Goal: Task Accomplishment & Management: Manage account settings

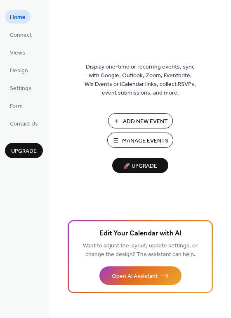
click at [138, 143] on span "Manage Events" at bounding box center [145, 141] width 46 height 9
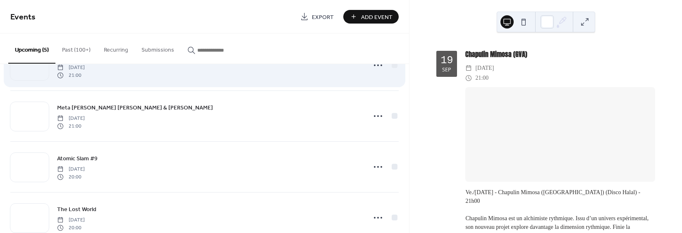
scroll to position [110, 0]
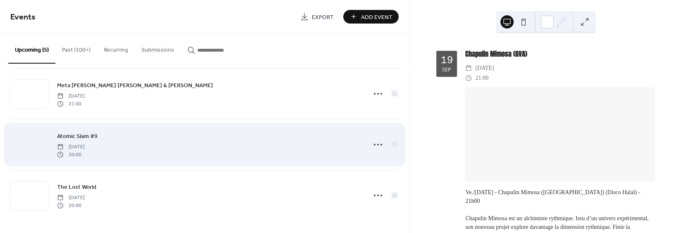
click at [30, 143] on div at bounding box center [29, 145] width 38 height 29
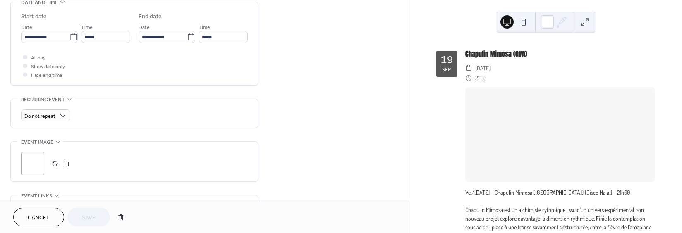
scroll to position [289, 0]
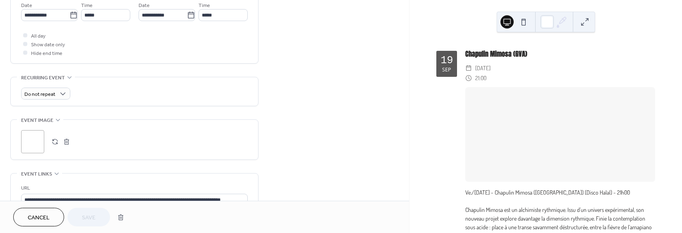
click at [65, 141] on button "button" at bounding box center [67, 142] width 12 height 12
click at [37, 143] on icon at bounding box center [33, 142] width 12 height 12
click at [24, 143] on div ";" at bounding box center [32, 141] width 23 height 23
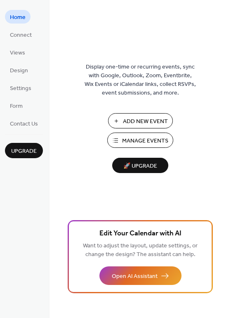
click at [149, 138] on span "Manage Events" at bounding box center [145, 141] width 46 height 9
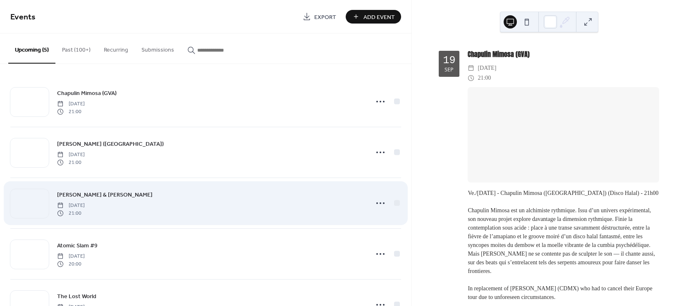
scroll to position [36, 0]
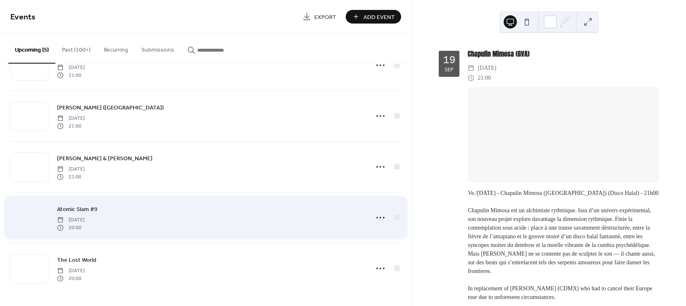
click at [33, 210] on div at bounding box center [29, 218] width 38 height 29
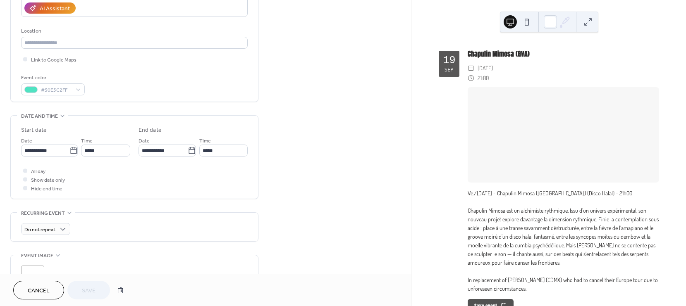
scroll to position [165, 0]
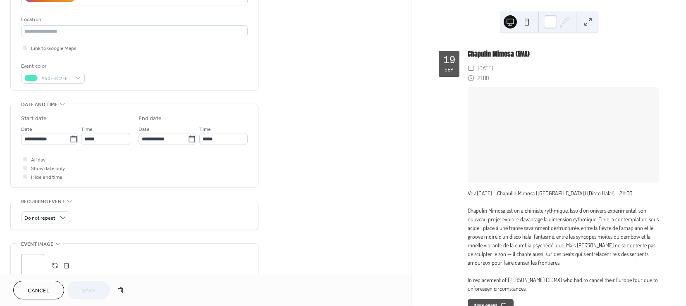
click at [39, 265] on div ";" at bounding box center [32, 265] width 23 height 23
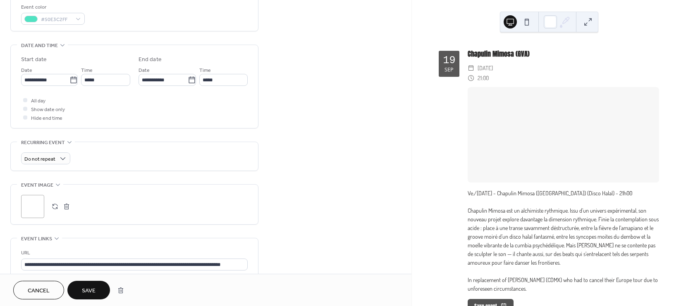
scroll to position [248, 0]
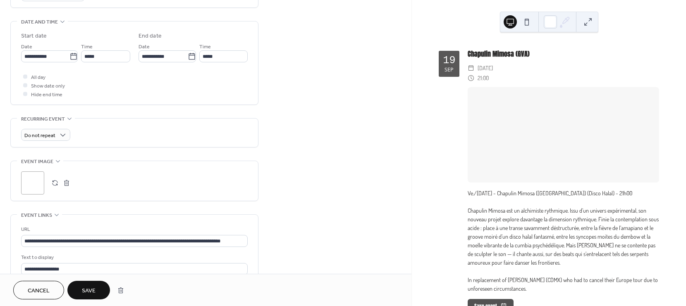
click at [90, 284] on button "Save" at bounding box center [88, 290] width 43 height 19
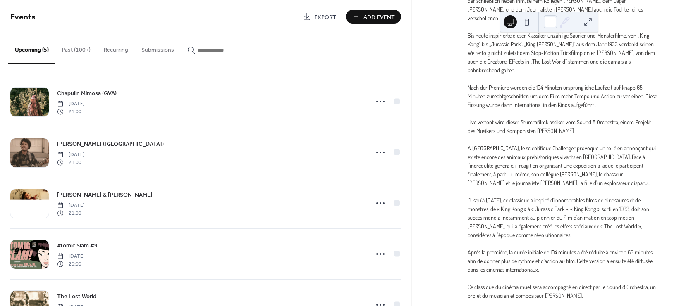
scroll to position [1455, 0]
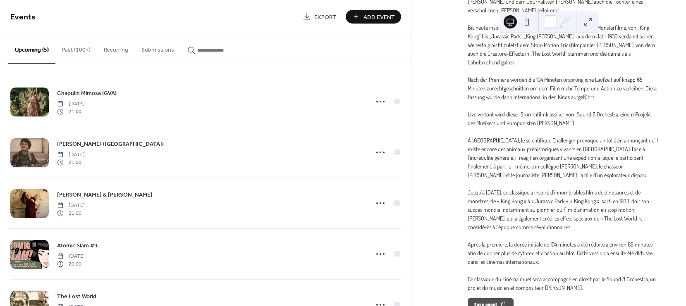
click at [362, 15] on button "Add Event" at bounding box center [373, 17] width 55 height 14
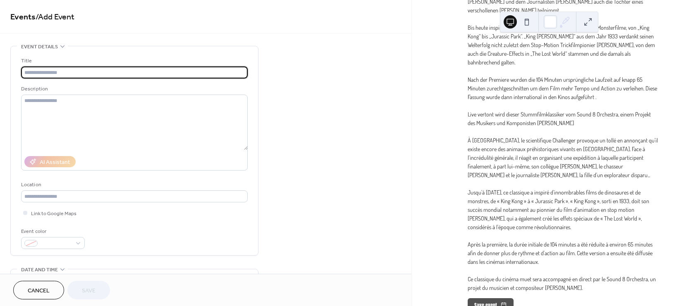
click at [95, 70] on input "text" at bounding box center [134, 73] width 227 height 12
type input "**********"
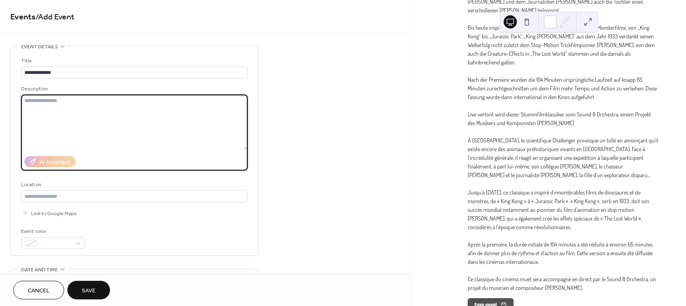
click at [165, 123] on textarea at bounding box center [134, 122] width 227 height 55
paste textarea "**********"
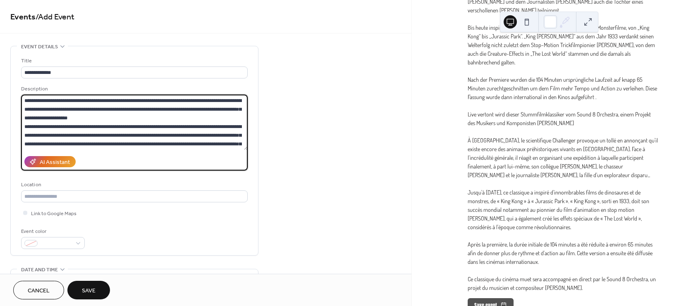
click at [160, 113] on textarea at bounding box center [134, 122] width 227 height 55
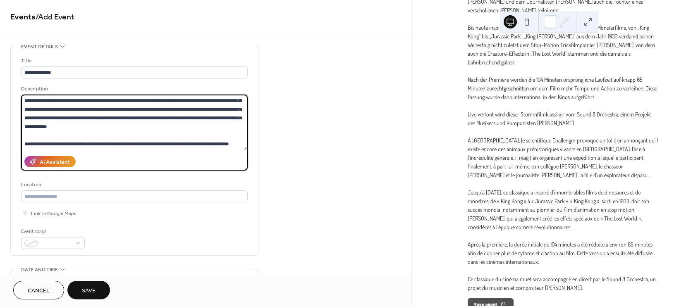
scroll to position [129, 0]
click at [80, 131] on textarea at bounding box center [134, 122] width 227 height 55
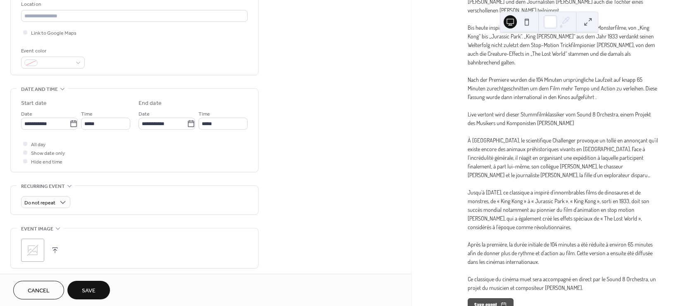
scroll to position [207, 0]
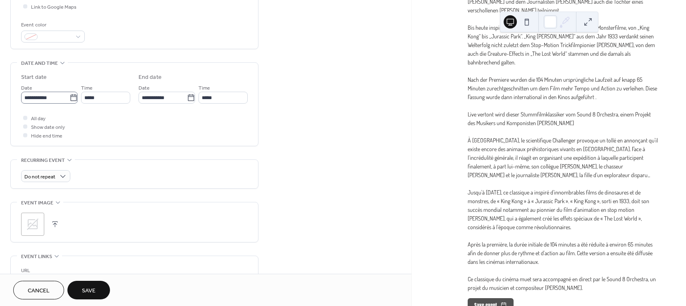
type textarea "**********"
click at [69, 99] on icon at bounding box center [73, 98] width 8 height 8
click at [69, 99] on input "**********" at bounding box center [45, 98] width 48 height 12
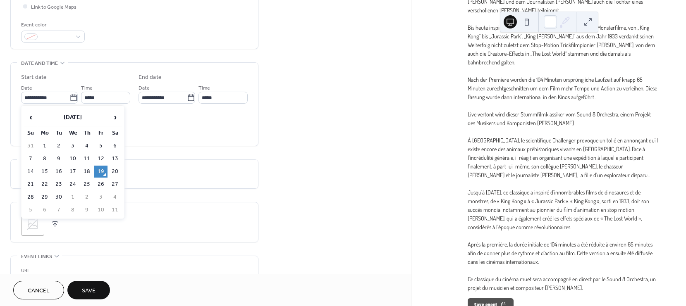
click at [116, 129] on th "Sa" at bounding box center [114, 133] width 13 height 12
click at [114, 118] on span "›" at bounding box center [115, 117] width 12 height 17
click at [99, 153] on td "10" at bounding box center [100, 159] width 13 height 12
type input "**********"
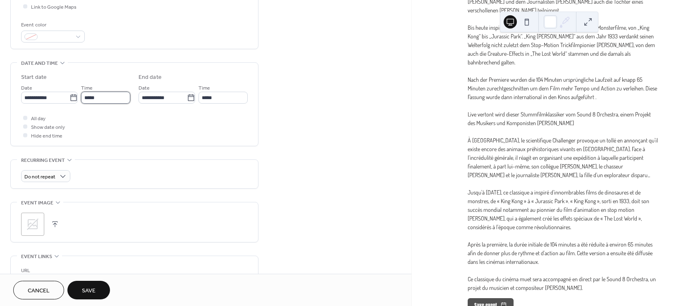
click at [104, 100] on input "*****" at bounding box center [105, 98] width 49 height 12
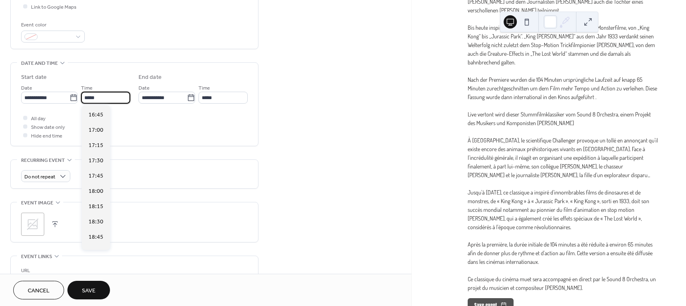
scroll to position [1189, 0]
click at [98, 209] on span "21:00" at bounding box center [95, 209] width 15 height 9
type input "*****"
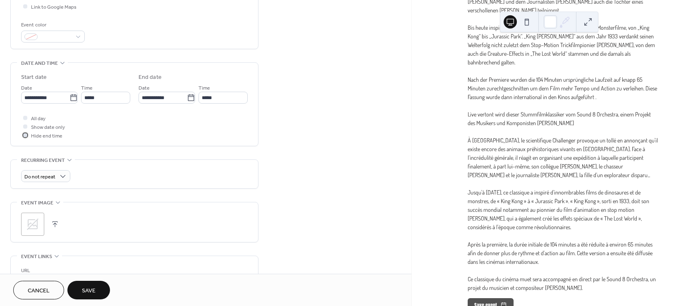
click at [46, 139] on span "Hide end time" at bounding box center [46, 136] width 31 height 9
click at [84, 287] on span "Save" at bounding box center [89, 291] width 14 height 9
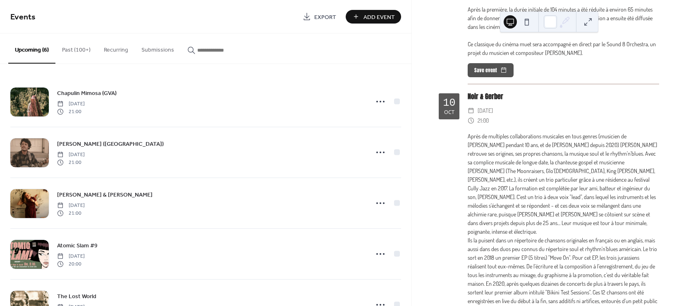
scroll to position [1688, 0]
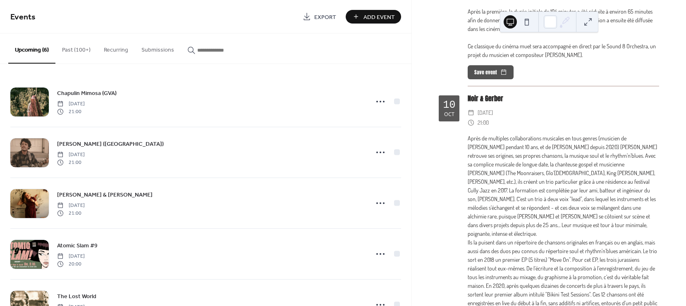
click at [388, 21] on span "Add Event" at bounding box center [378, 17] width 31 height 9
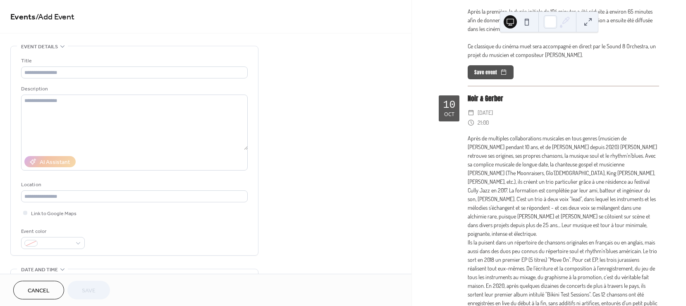
click at [484, 94] on div "Noir & Gerber" at bounding box center [563, 99] width 191 height 10
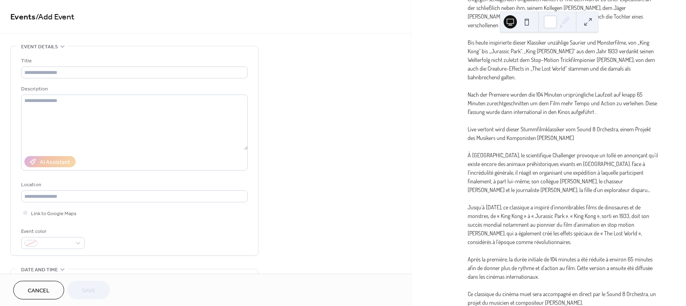
scroll to position [1192, 0]
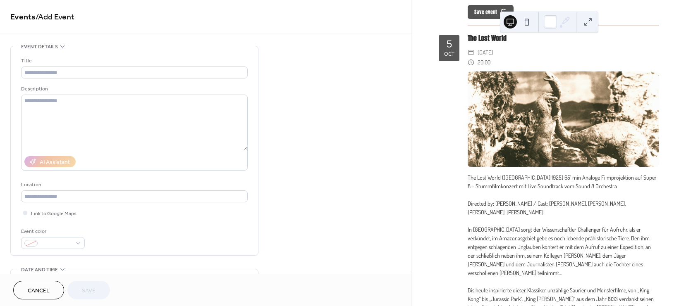
click at [19, 18] on link "Events" at bounding box center [22, 17] width 25 height 16
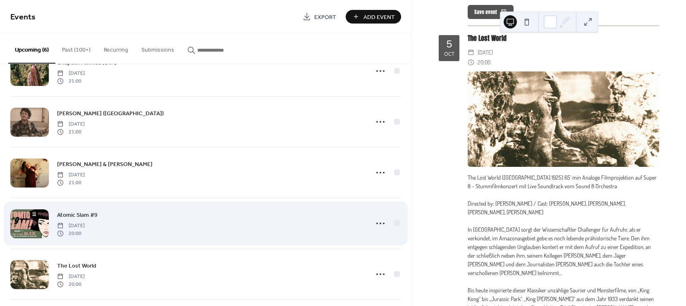
scroll to position [87, 0]
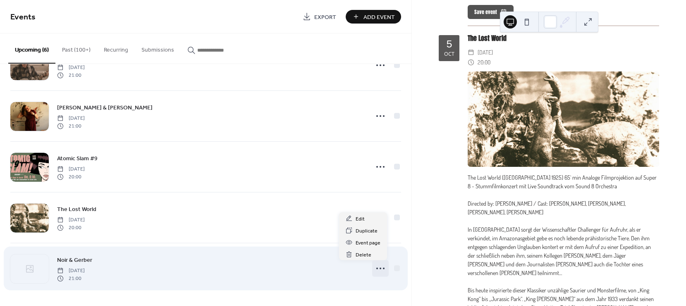
click at [378, 266] on icon at bounding box center [380, 268] width 13 height 13
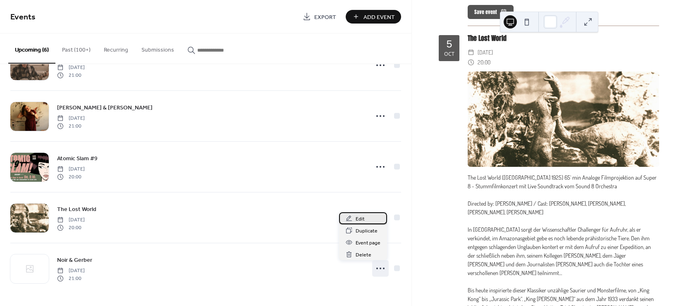
click at [359, 217] on span "Edit" at bounding box center [360, 219] width 9 height 9
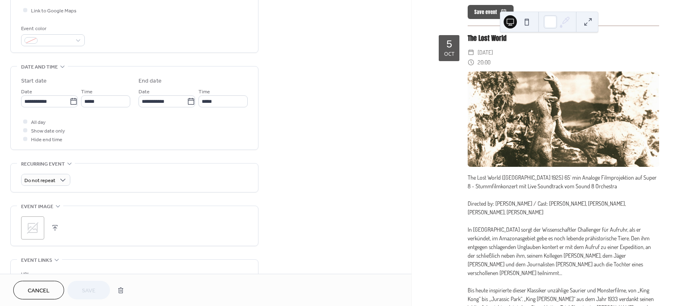
scroll to position [177, 0]
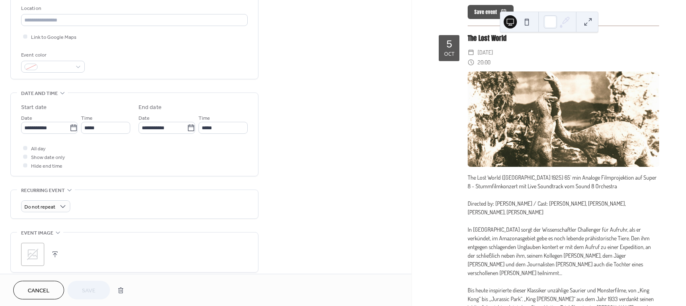
click at [31, 255] on icon at bounding box center [32, 254] width 13 height 13
click at [83, 291] on span "Save" at bounding box center [89, 291] width 14 height 9
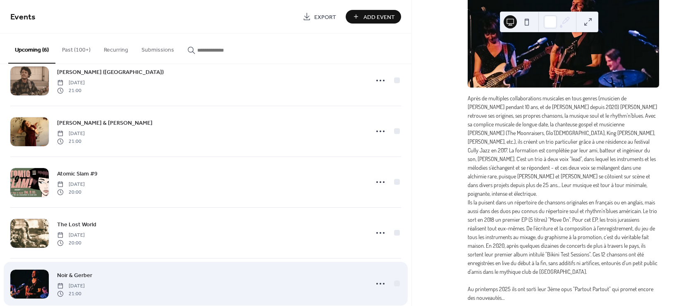
scroll to position [87, 0]
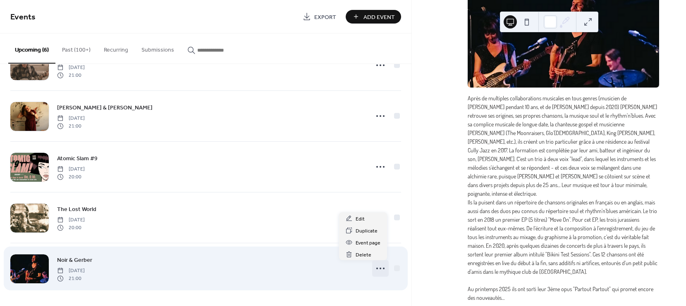
click at [380, 267] on icon at bounding box center [380, 268] width 13 height 13
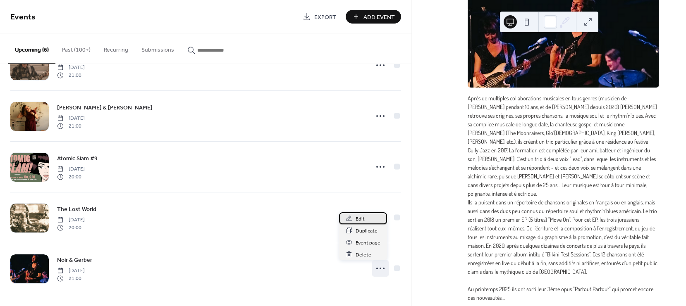
click at [353, 221] on div "Edit" at bounding box center [363, 218] width 48 height 12
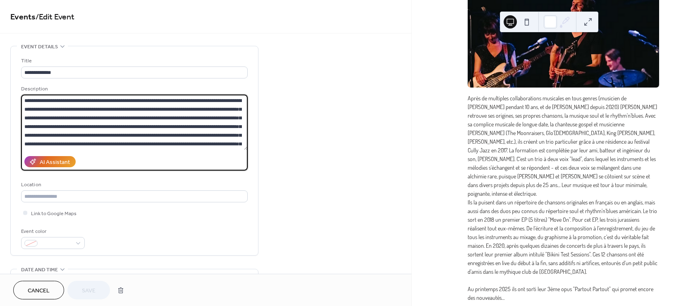
click at [172, 132] on textarea at bounding box center [134, 122] width 227 height 55
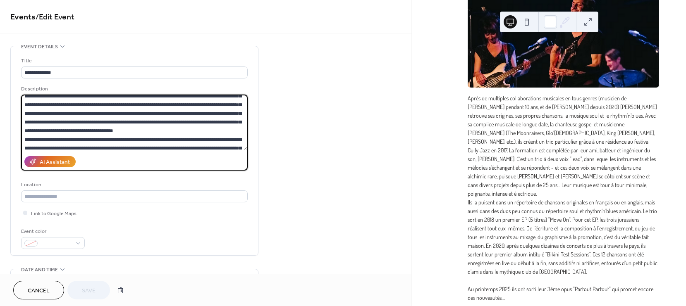
scroll to position [41, 0]
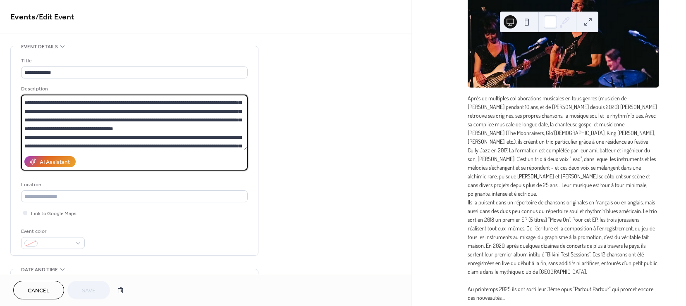
click at [226, 133] on textarea at bounding box center [134, 122] width 227 height 55
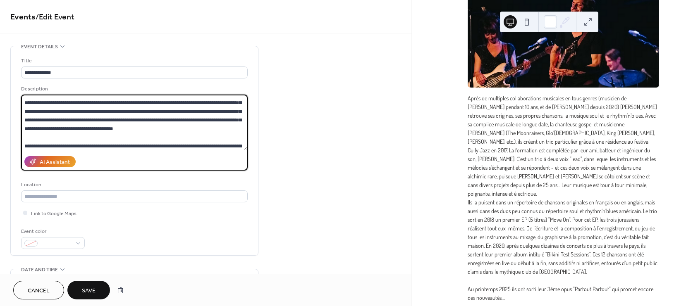
scroll to position [50, 0]
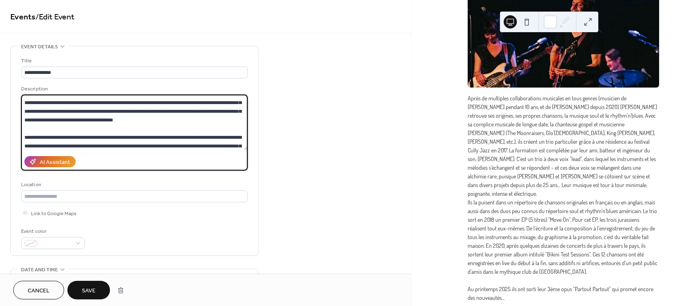
type textarea "**********"
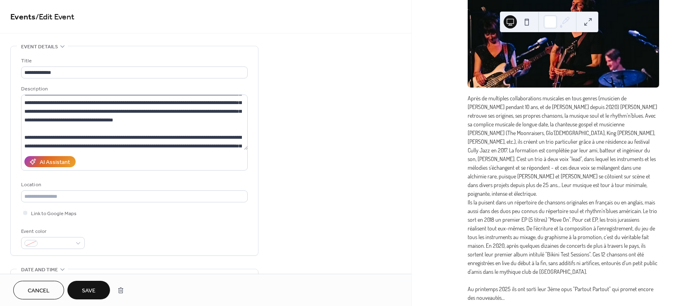
click at [86, 287] on span "Save" at bounding box center [89, 291] width 14 height 9
